Goal: Task Accomplishment & Management: Use online tool/utility

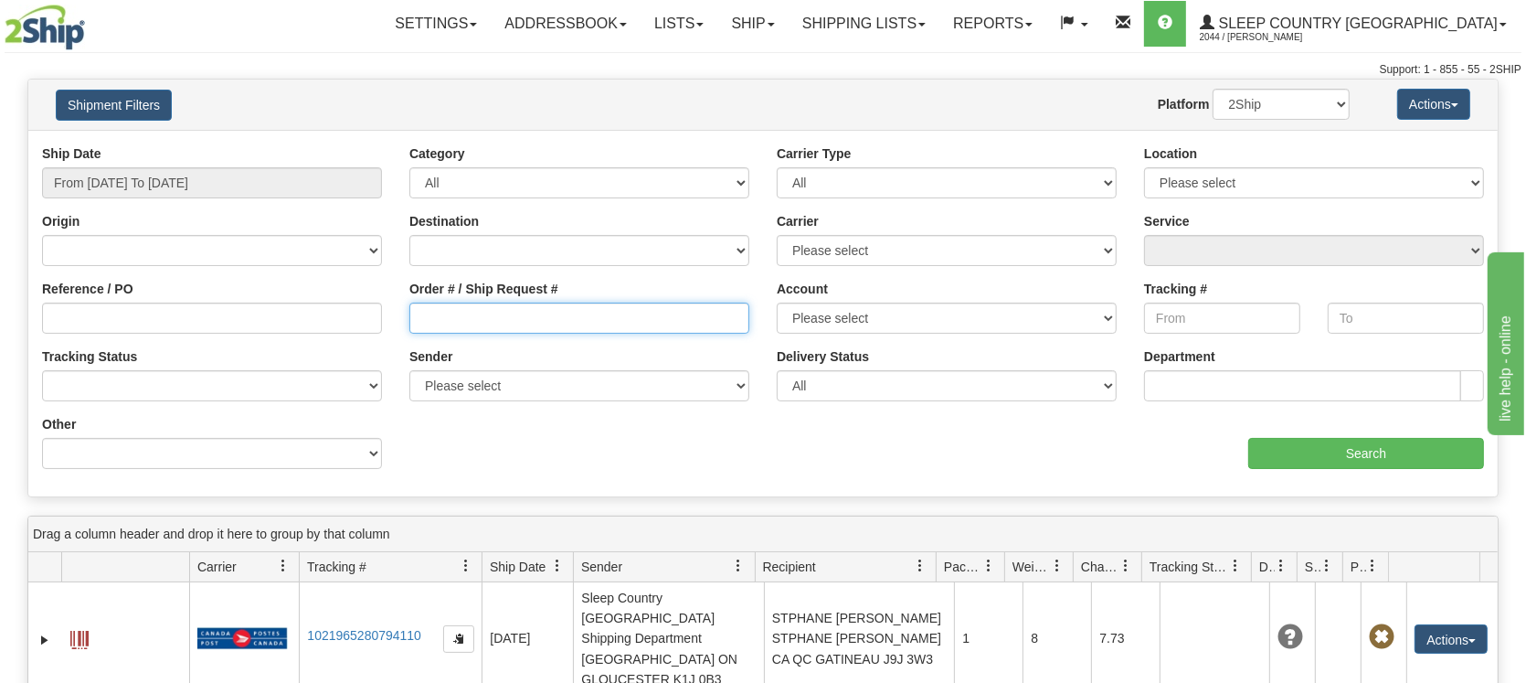
click at [530, 314] on input "Order # / Ship Request #" at bounding box center [579, 318] width 340 height 31
paste input "9000I044094"
type input "9000I044094"
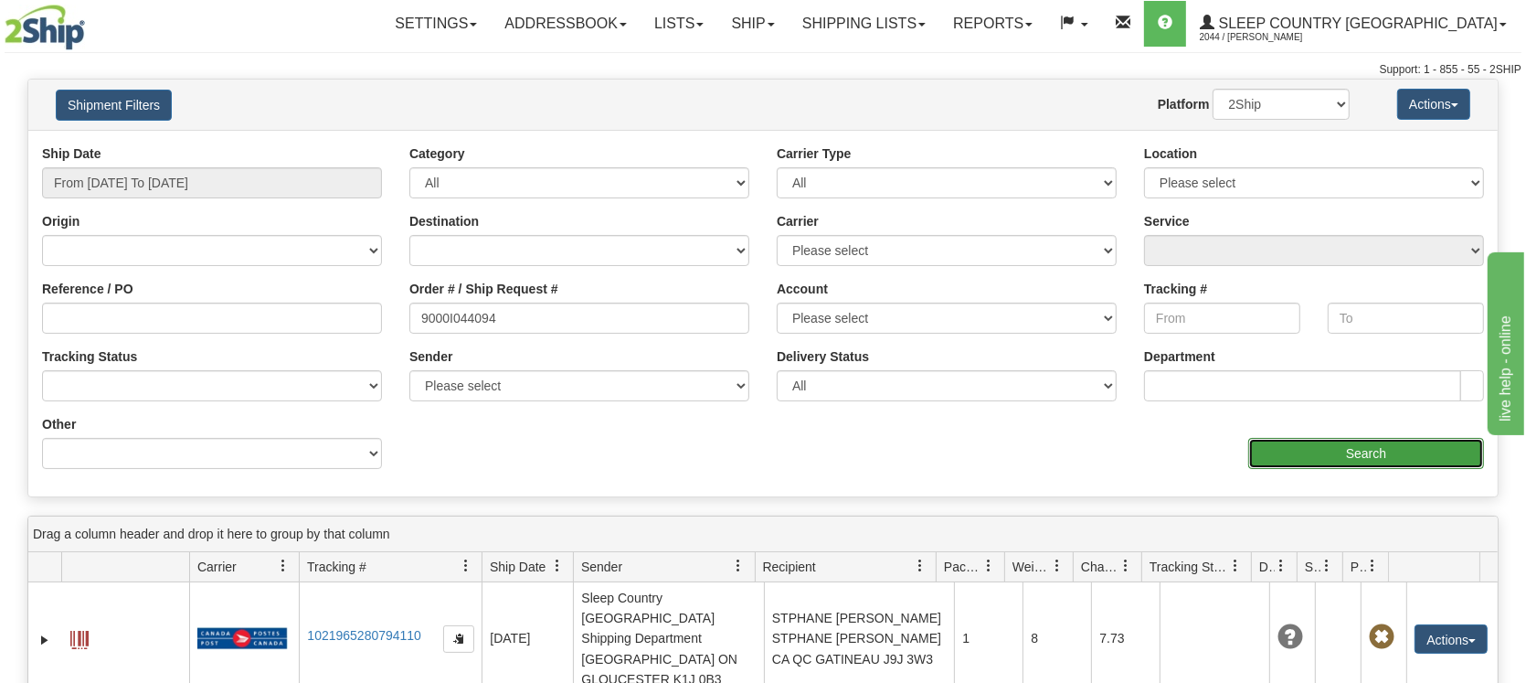
click at [1289, 445] on input "Search" at bounding box center [1367, 453] width 236 height 31
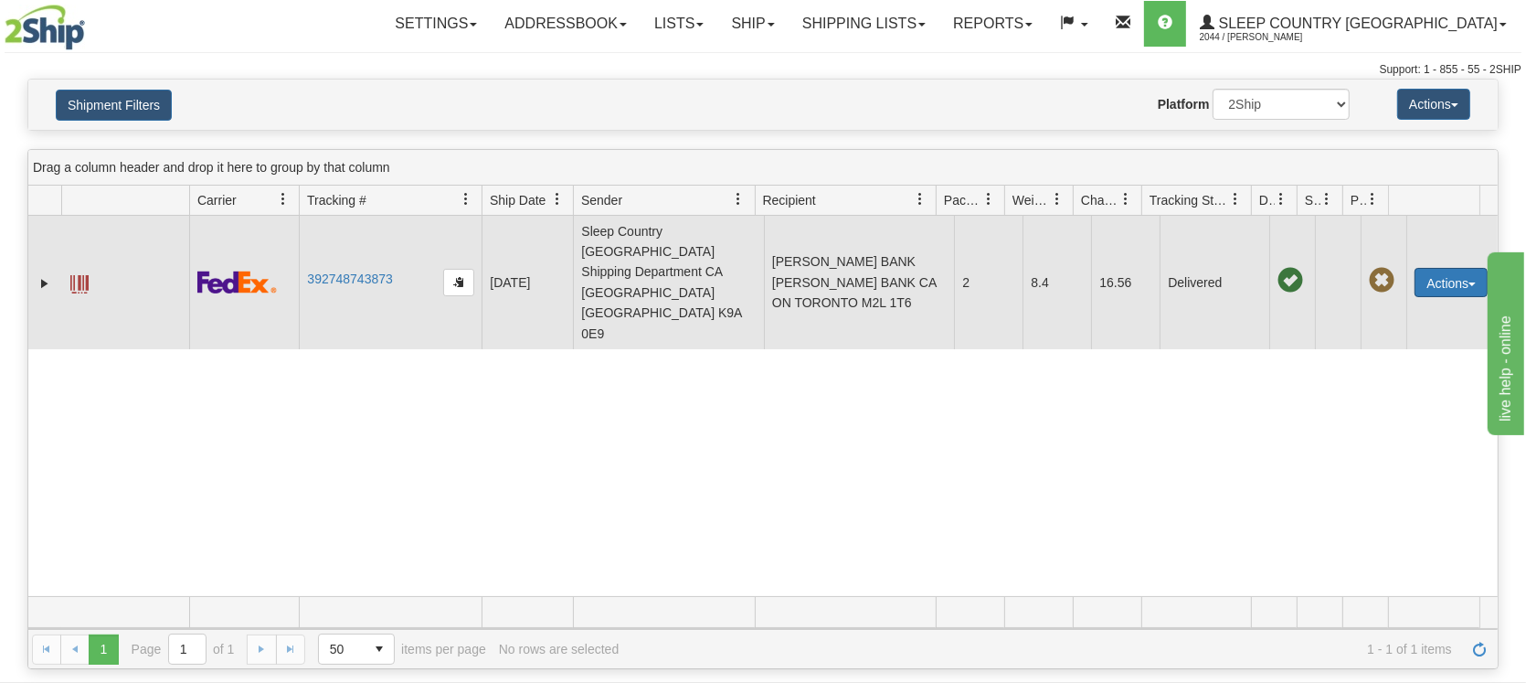
click at [1426, 268] on button "Actions" at bounding box center [1451, 282] width 73 height 29
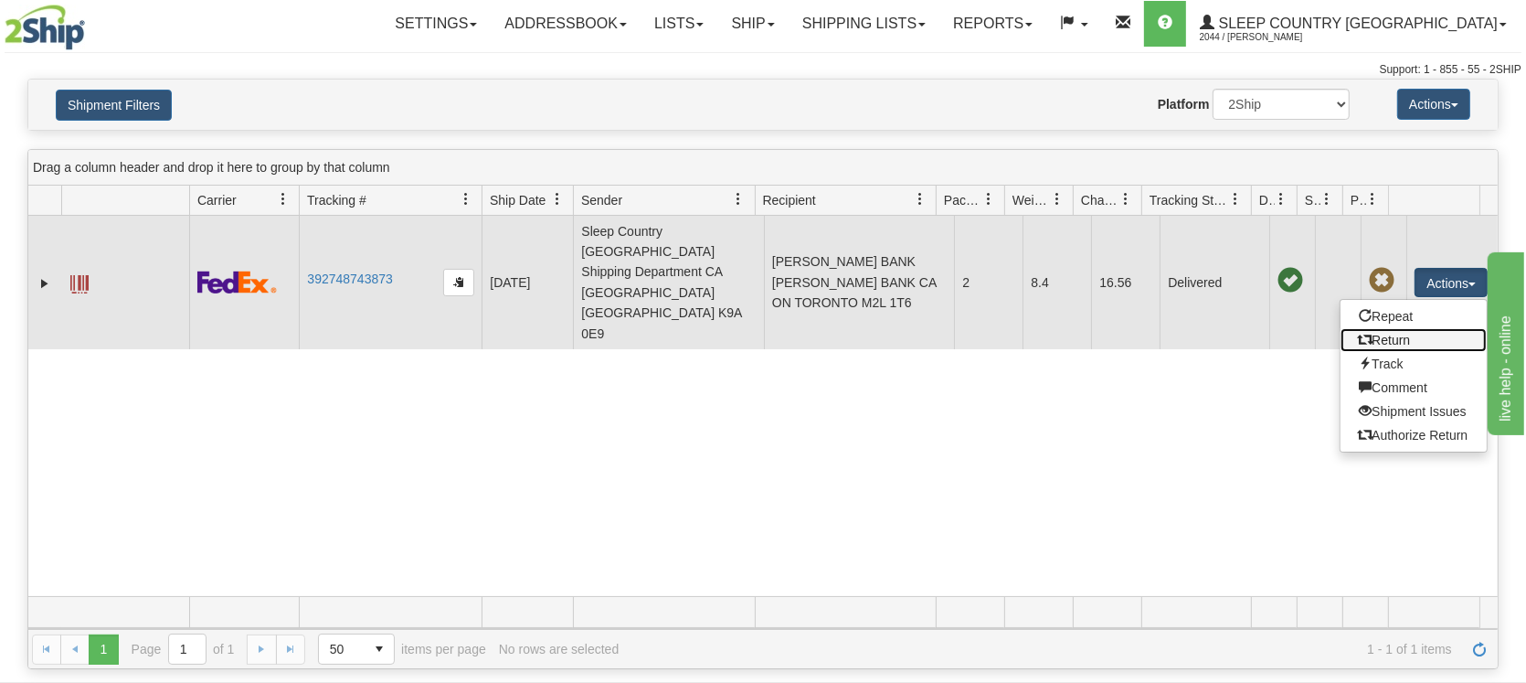
click at [1374, 328] on link "Return" at bounding box center [1414, 340] width 146 height 24
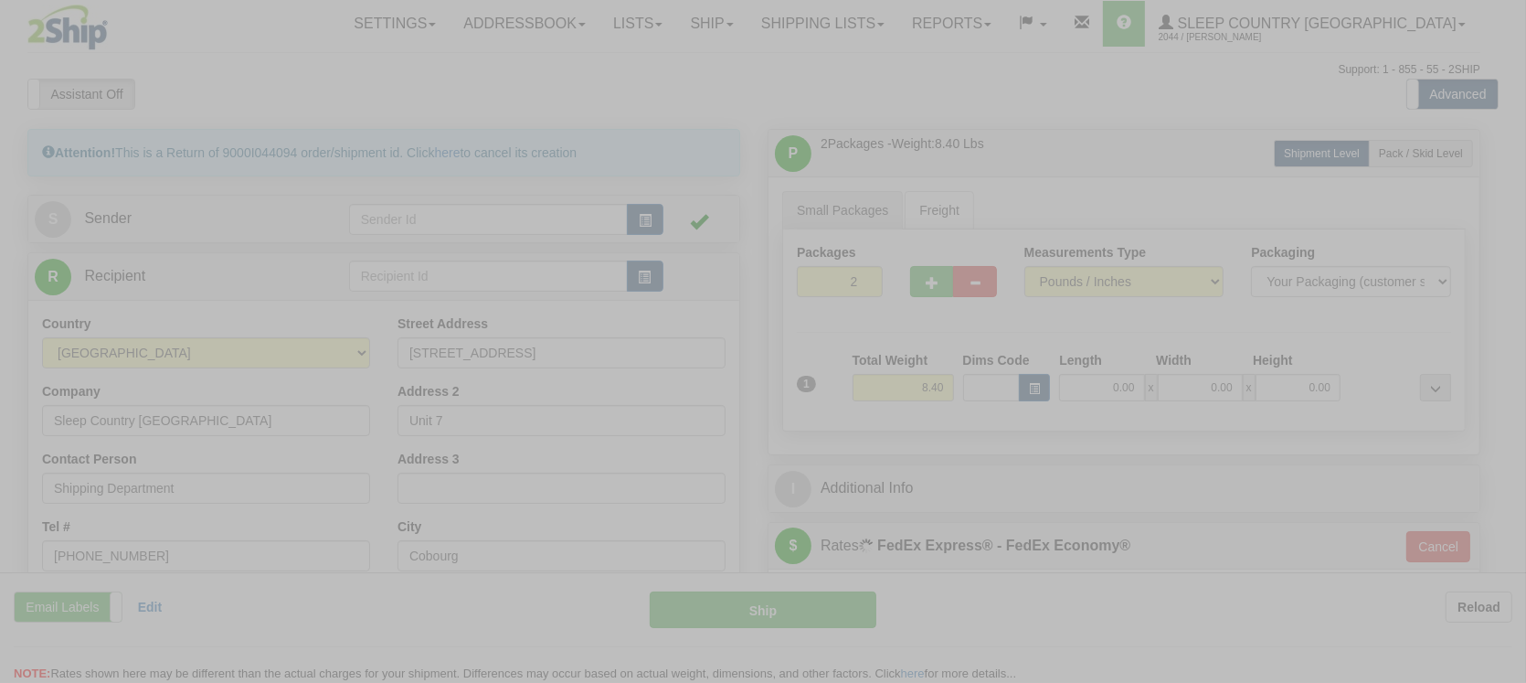
type input "20"
type input "10:51"
type input "16:00"
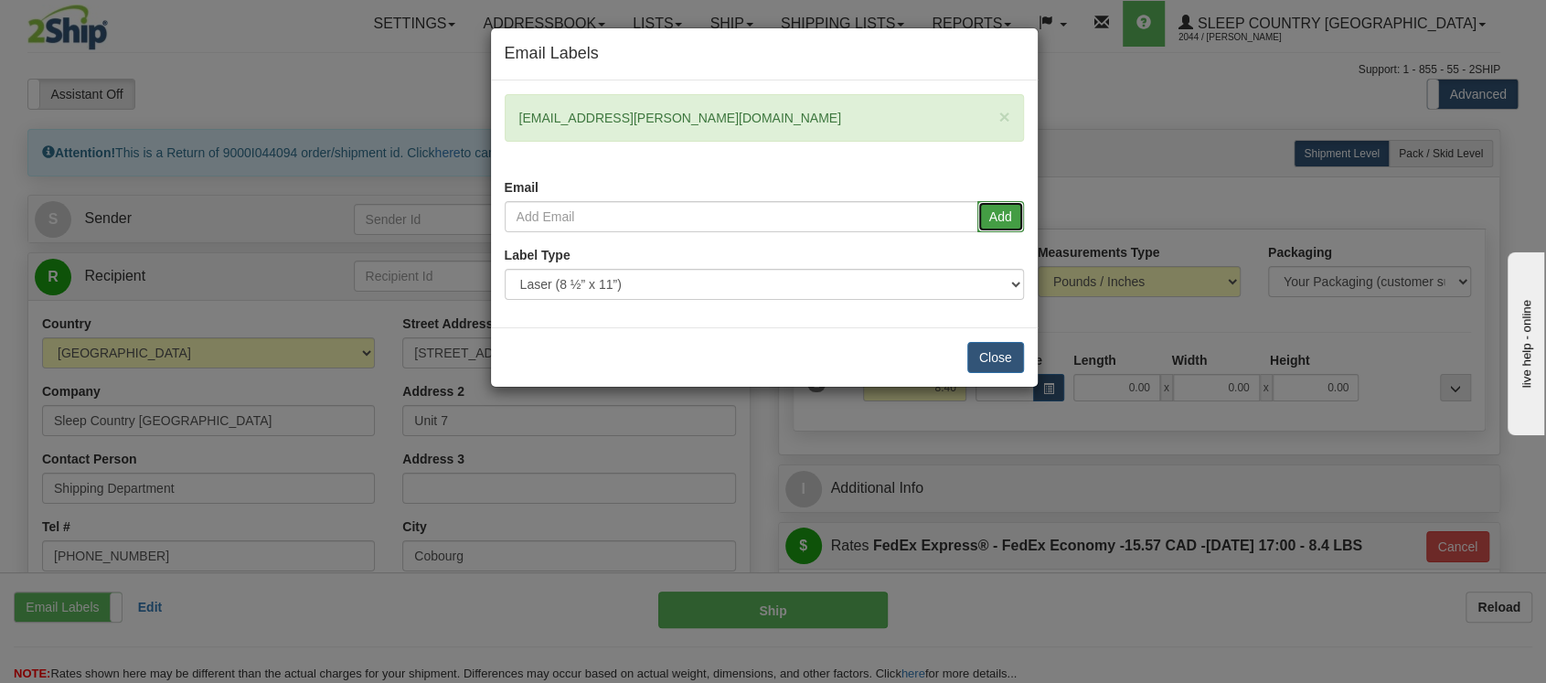
click at [1010, 222] on button "Add" at bounding box center [1000, 216] width 47 height 31
click at [1005, 209] on button "Add" at bounding box center [1000, 216] width 47 height 31
click at [986, 356] on button "Close" at bounding box center [995, 357] width 57 height 31
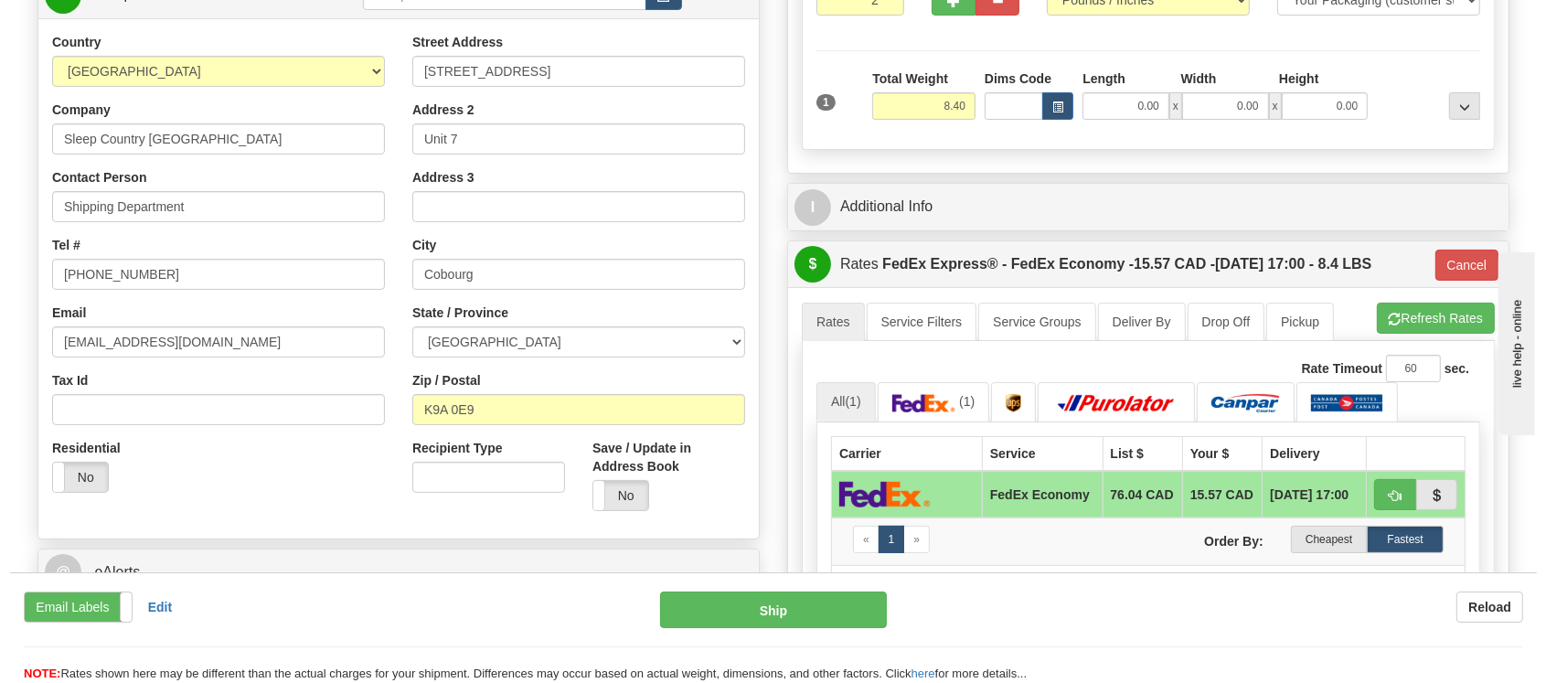
scroll to position [243, 0]
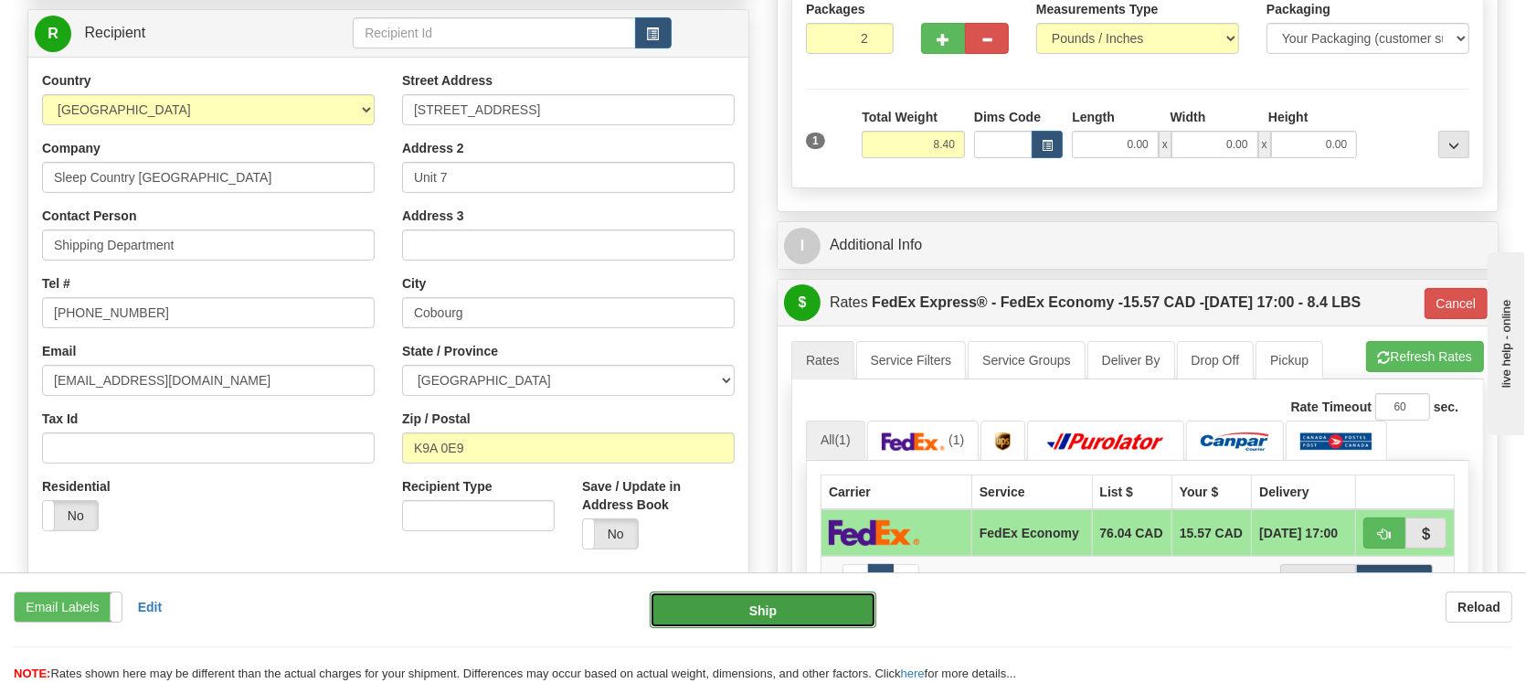
click at [743, 602] on button "Ship" at bounding box center [763, 609] width 227 height 37
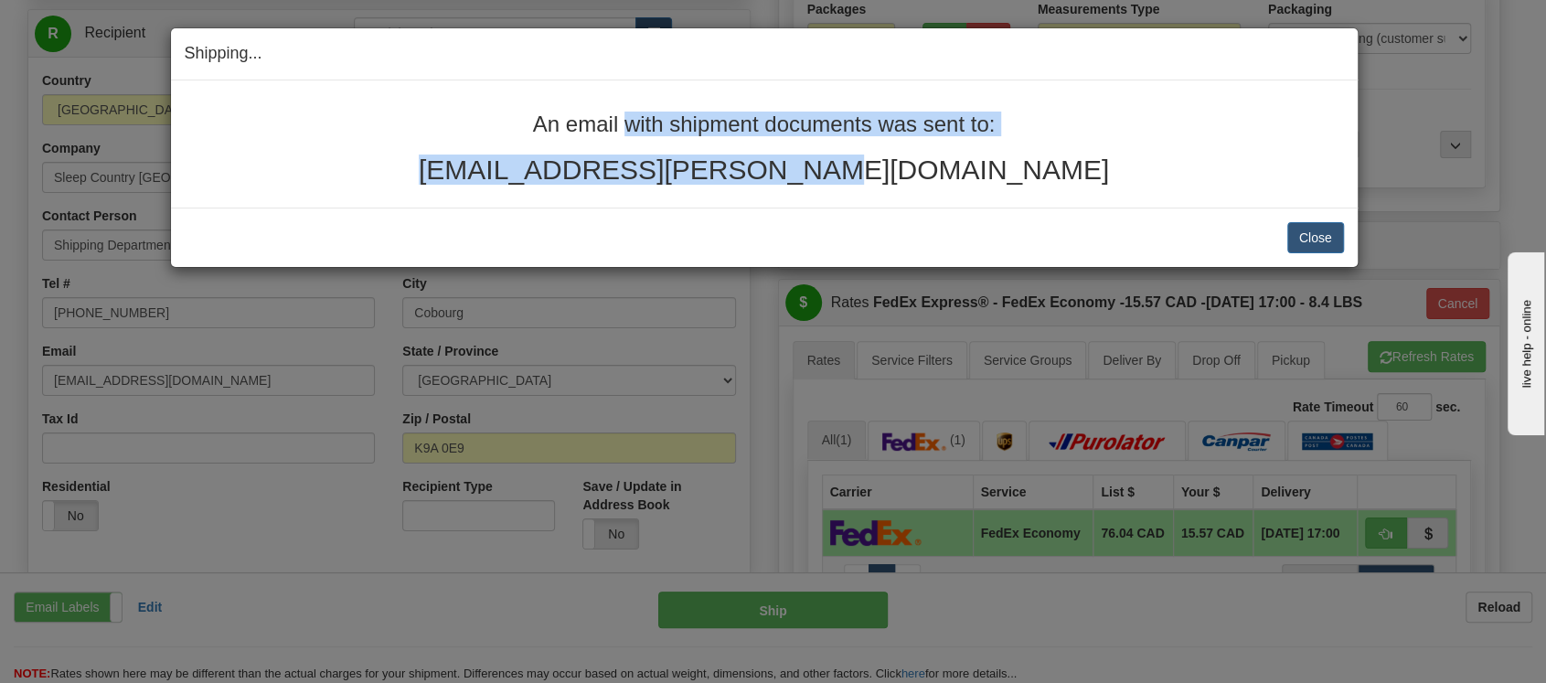
drag, startPoint x: 518, startPoint y: 109, endPoint x: 921, endPoint y: 185, distance: 410.2
click at [925, 184] on div "An email with shipment documents was sent to: [EMAIL_ADDRESS][PERSON_NAME][DOMA…" at bounding box center [764, 143] width 1186 height 127
copy div "An email with shipment documents was sent to: [EMAIL_ADDRESS][PERSON_NAME][DOMA…"
click at [1318, 243] on button "Close" at bounding box center [1315, 237] width 57 height 31
click at [1309, 239] on button "Close" at bounding box center [1315, 237] width 57 height 31
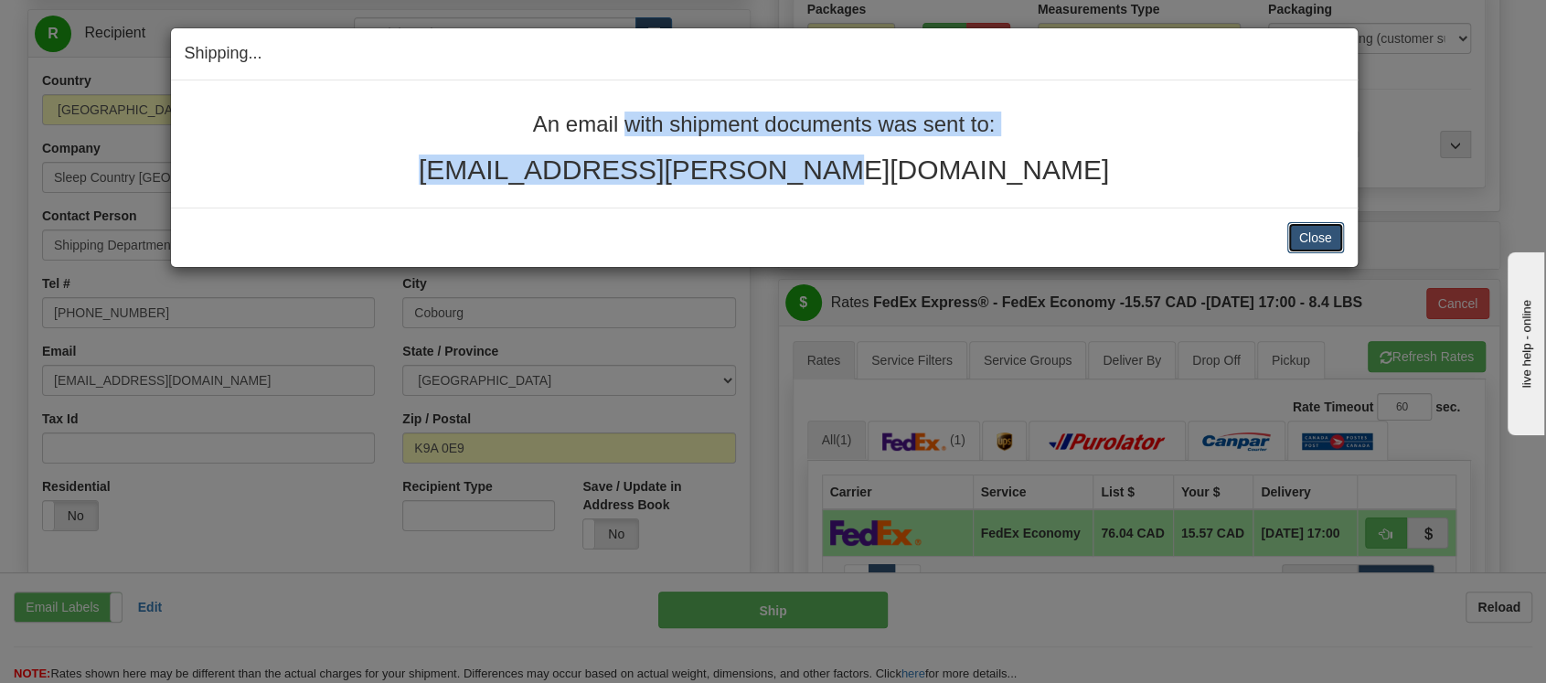
click at [1319, 236] on button "Close" at bounding box center [1315, 237] width 57 height 31
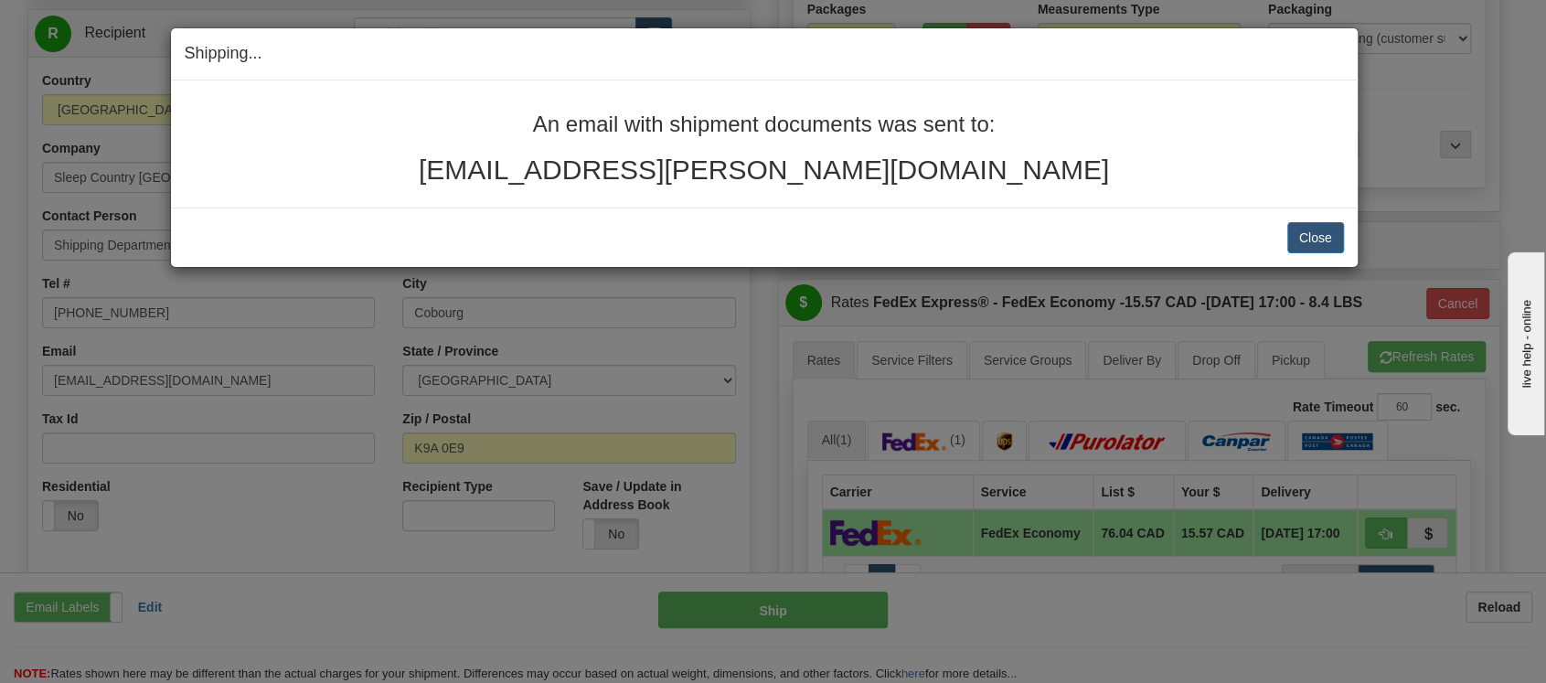
drag, startPoint x: 1457, startPoint y: 47, endPoint x: 1437, endPoint y: 58, distance: 23.4
click at [1448, 56] on div "Shipping... Your SHIPMENT will EXPIRE in An email with shipment documents was s…" at bounding box center [773, 341] width 1546 height 683
drag, startPoint x: 402, startPoint y: 87, endPoint x: 455, endPoint y: 196, distance: 121.0
click at [399, 96] on div "An email with shipment documents was sent to: [EMAIL_ADDRESS][PERSON_NAME][DOMA…" at bounding box center [764, 143] width 1186 height 127
click at [1331, 238] on button "Close" at bounding box center [1315, 237] width 57 height 31
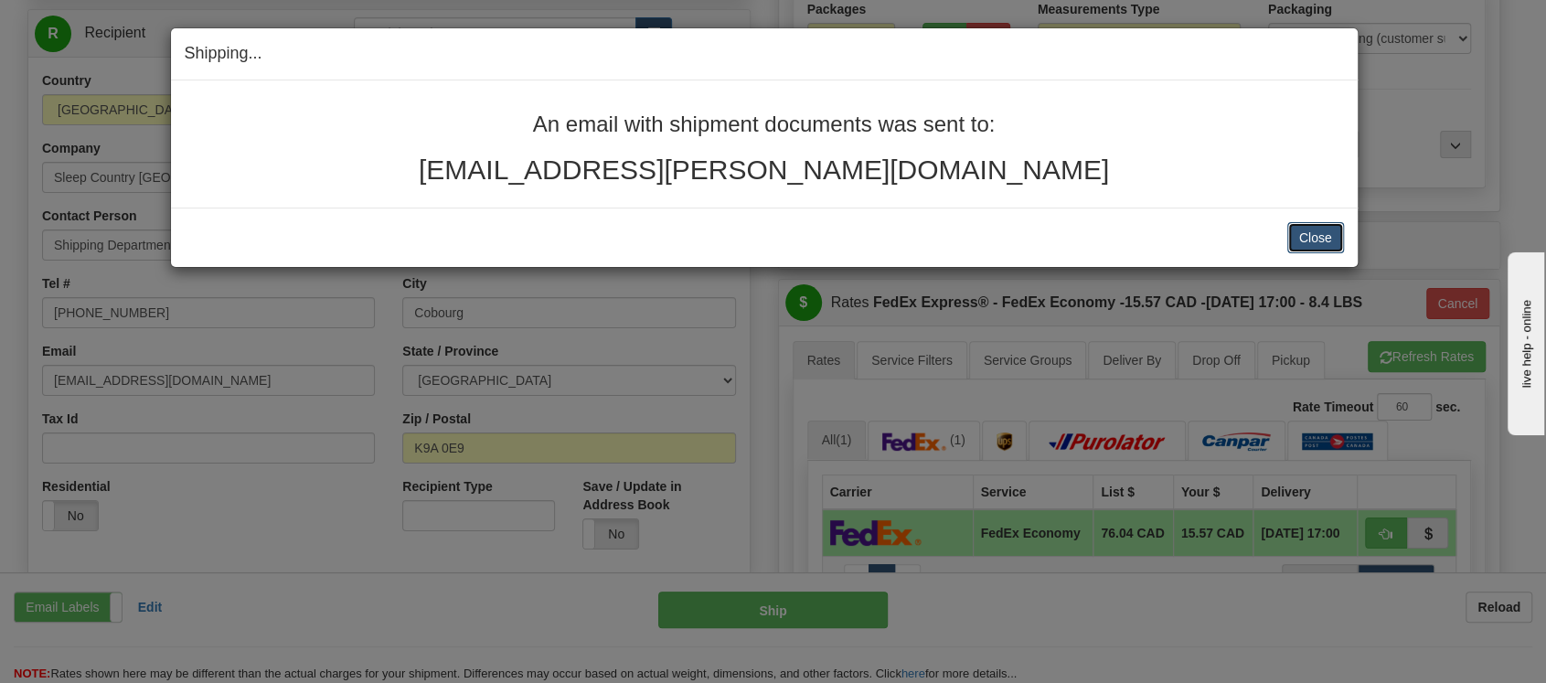
click at [1330, 238] on button "Close" at bounding box center [1315, 237] width 57 height 31
click at [1299, 231] on div "Close [PERSON_NAME] Shipment and Quit Pickup Quit Pickup ONLY" at bounding box center [764, 236] width 1186 height 59
click at [1299, 231] on button "Close" at bounding box center [1315, 237] width 57 height 31
drag, startPoint x: 1298, startPoint y: 231, endPoint x: 803, endPoint y: 14, distance: 541.1
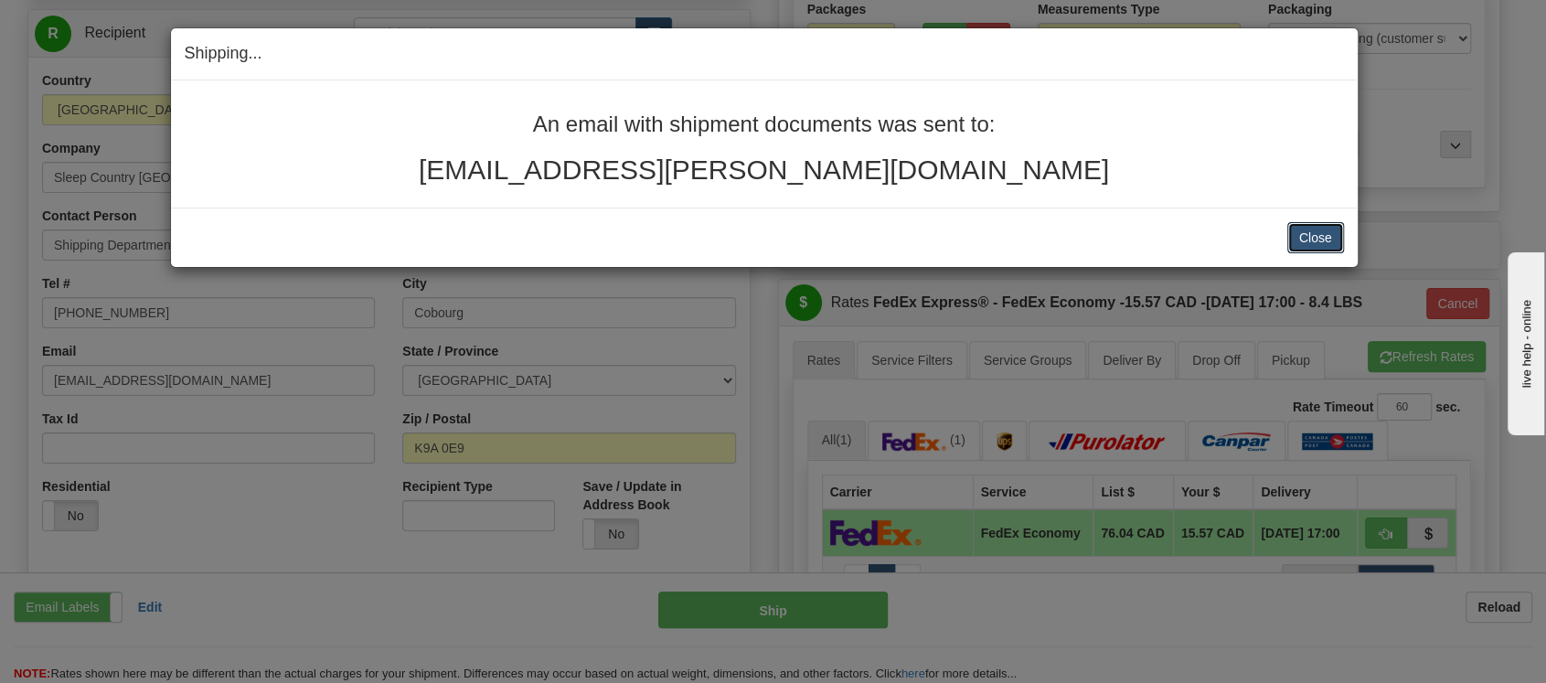
click at [1288, 229] on button "Close" at bounding box center [1315, 237] width 57 height 31
click at [1291, 229] on button "Close" at bounding box center [1315, 237] width 57 height 31
click at [1287, 238] on button "Close" at bounding box center [1315, 237] width 57 height 31
click at [1335, 286] on div "Shipping... Your SHIPMENT will EXPIRE in An email with shipment documents was s…" at bounding box center [773, 341] width 1546 height 683
